Goal: Book appointment/travel/reservation

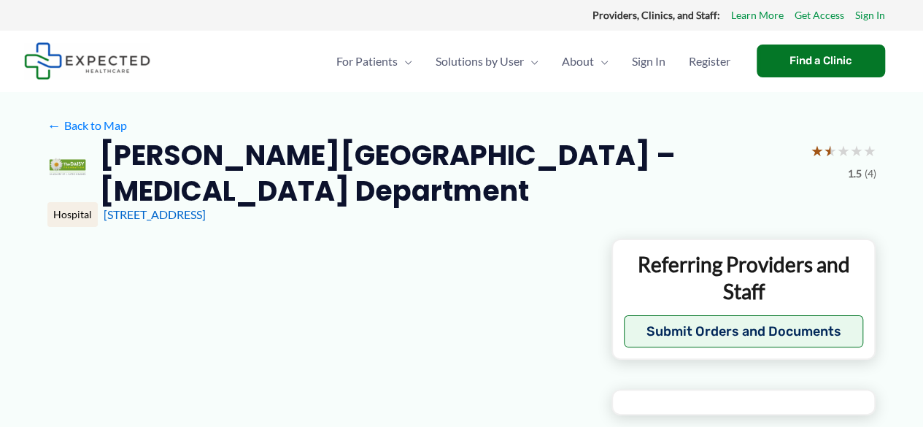
type input "**********"
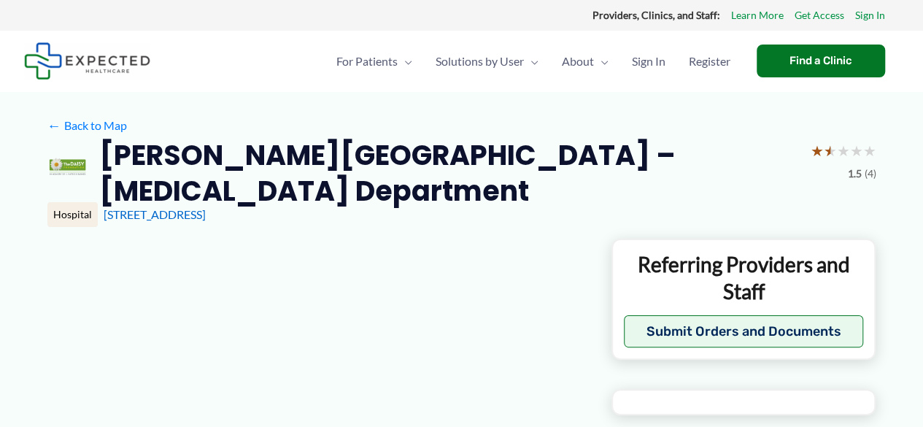
type input "**********"
type input "*"
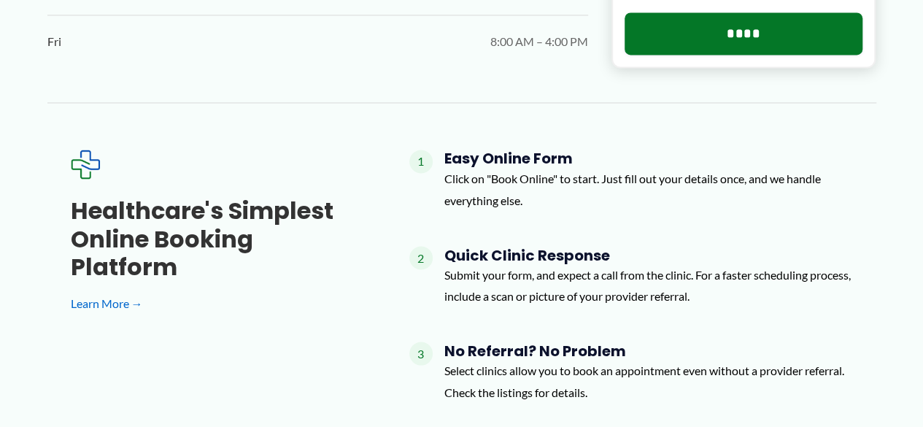
scroll to position [1210, 0]
